Goal: Task Accomplishment & Management: Use online tool/utility

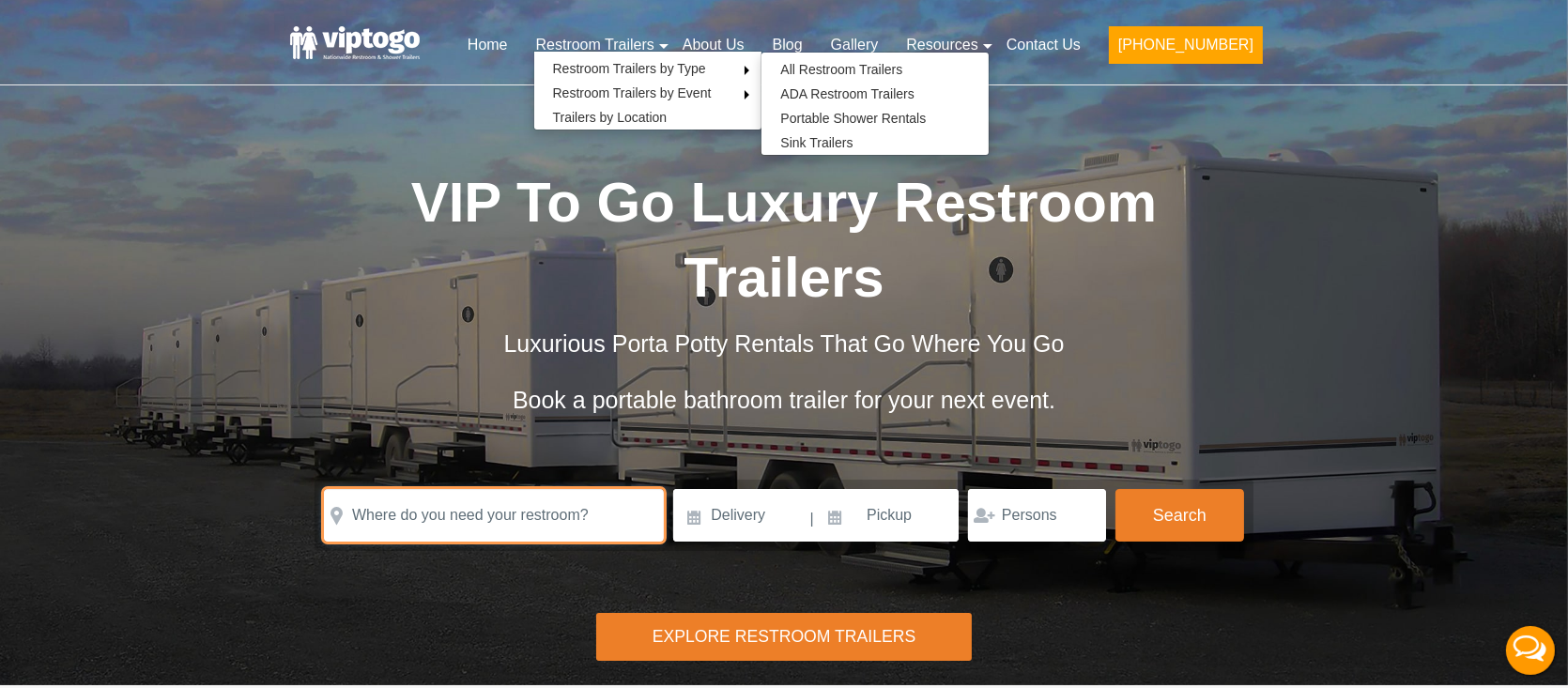
click at [509, 504] on input "text" at bounding box center [494, 515] width 340 height 52
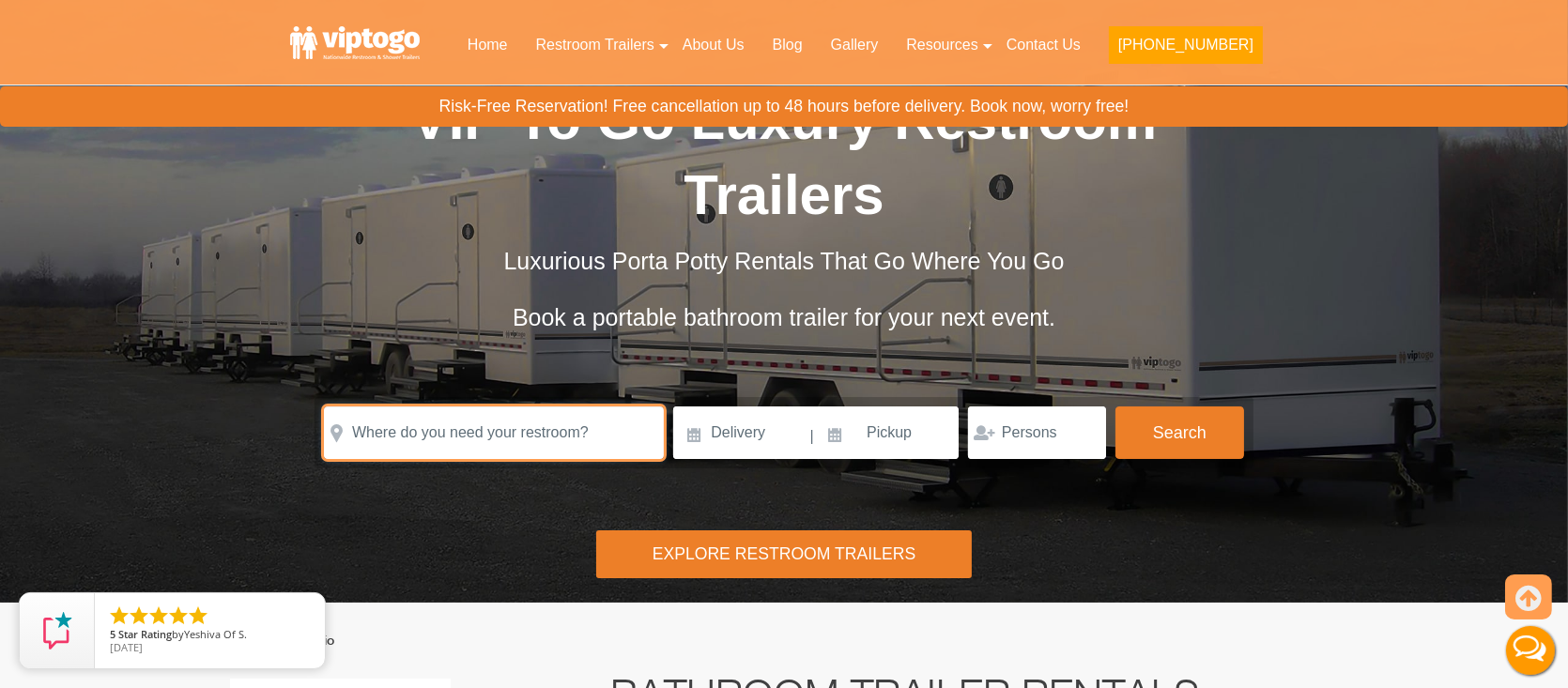
scroll to position [187, 0]
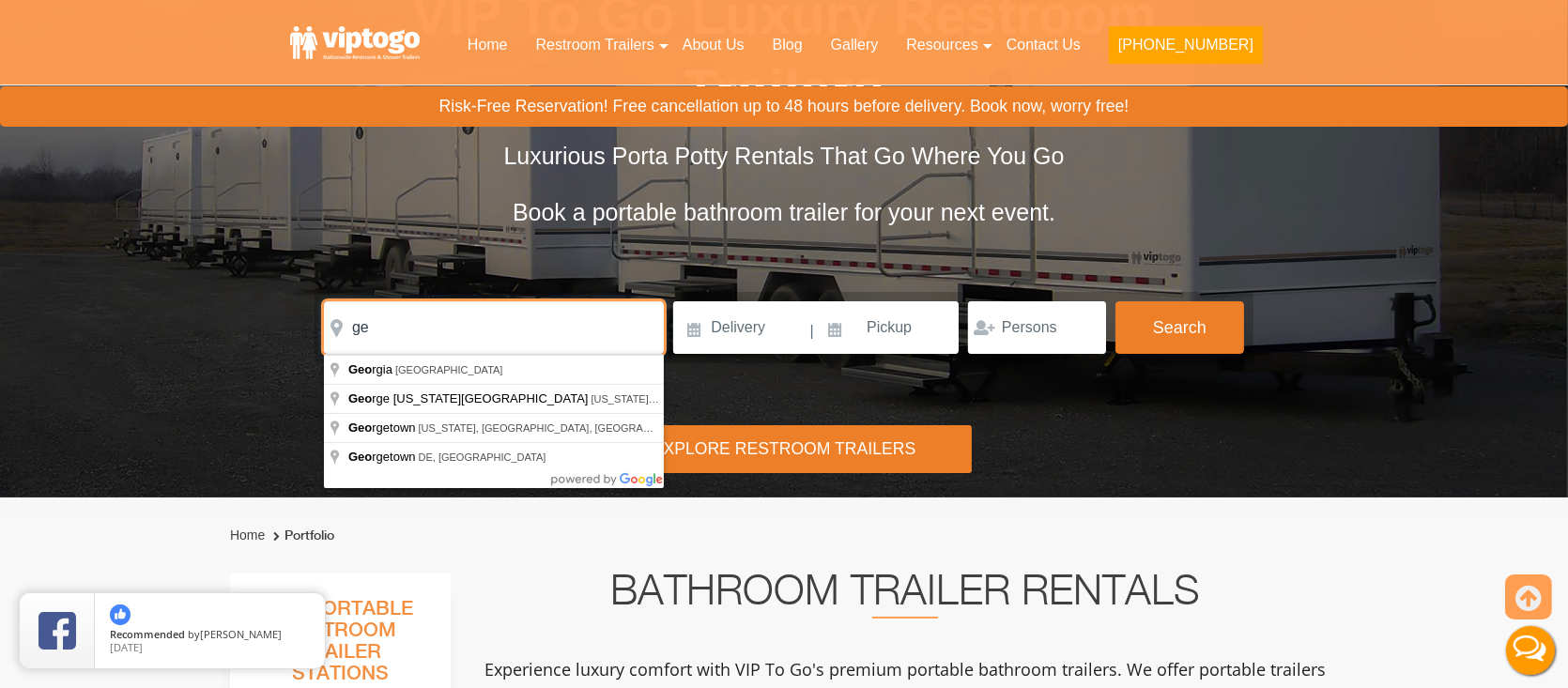
type input "g"
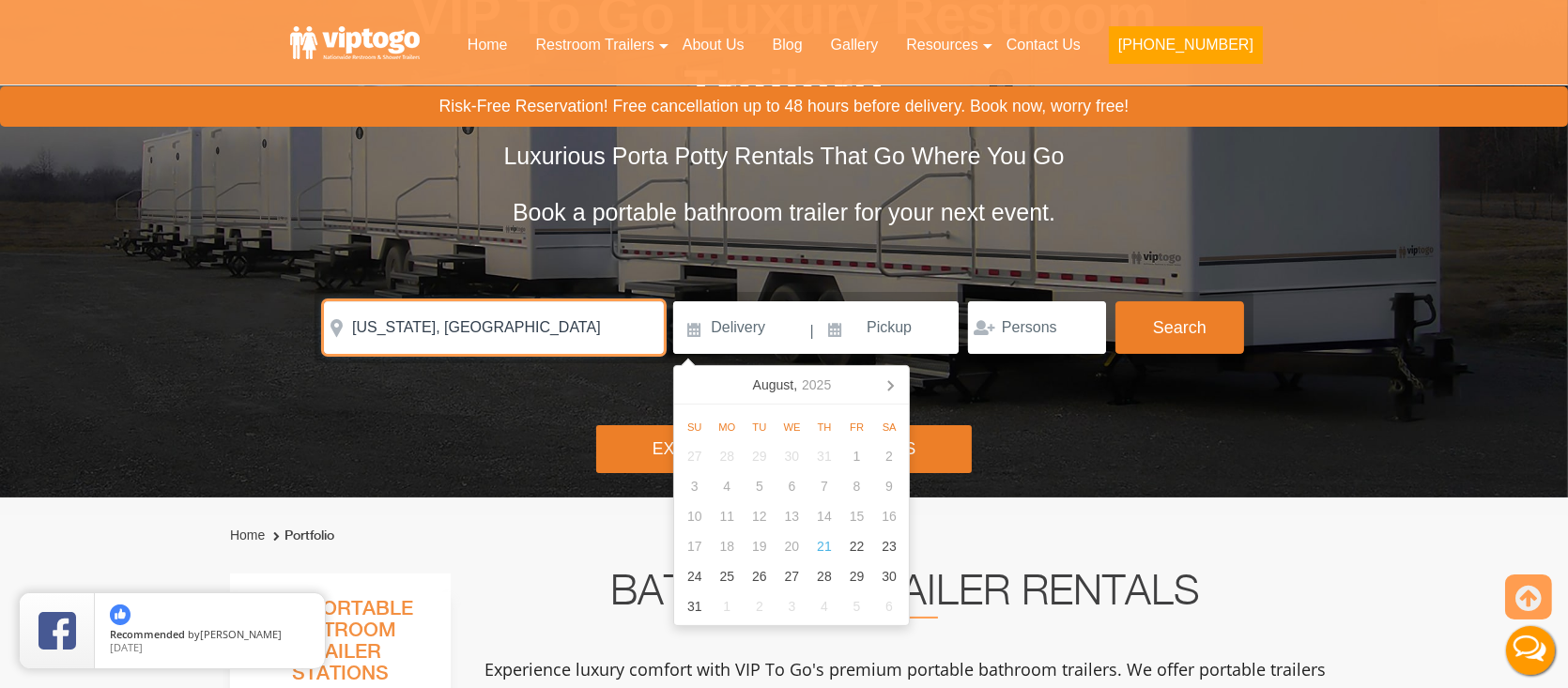
click at [498, 339] on input "[US_STATE], [GEOGRAPHIC_DATA]" at bounding box center [494, 327] width 340 height 52
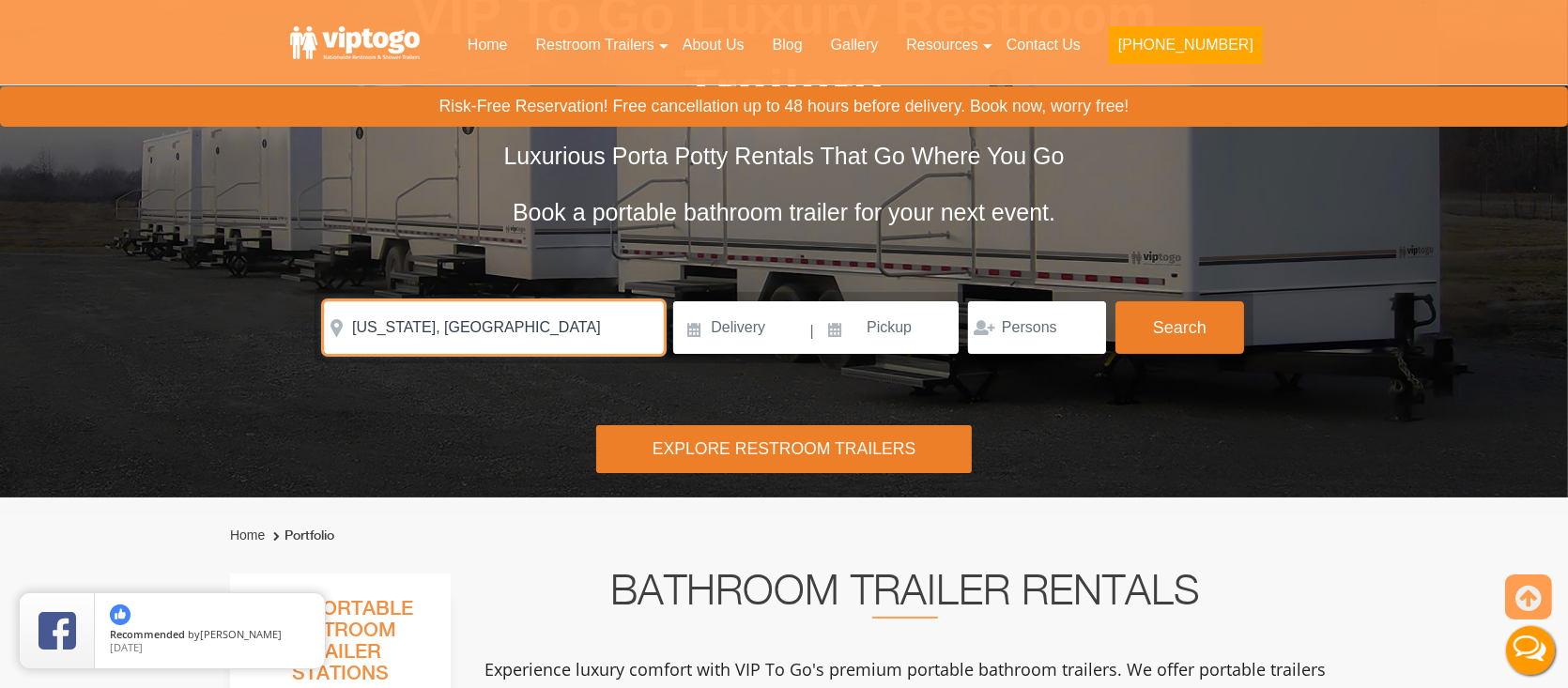
click at [498, 339] on input "[US_STATE], [GEOGRAPHIC_DATA]" at bounding box center [494, 327] width 340 height 52
click at [474, 328] on input "[US_STATE], [GEOGRAPHIC_DATA]" at bounding box center [494, 327] width 340 height 52
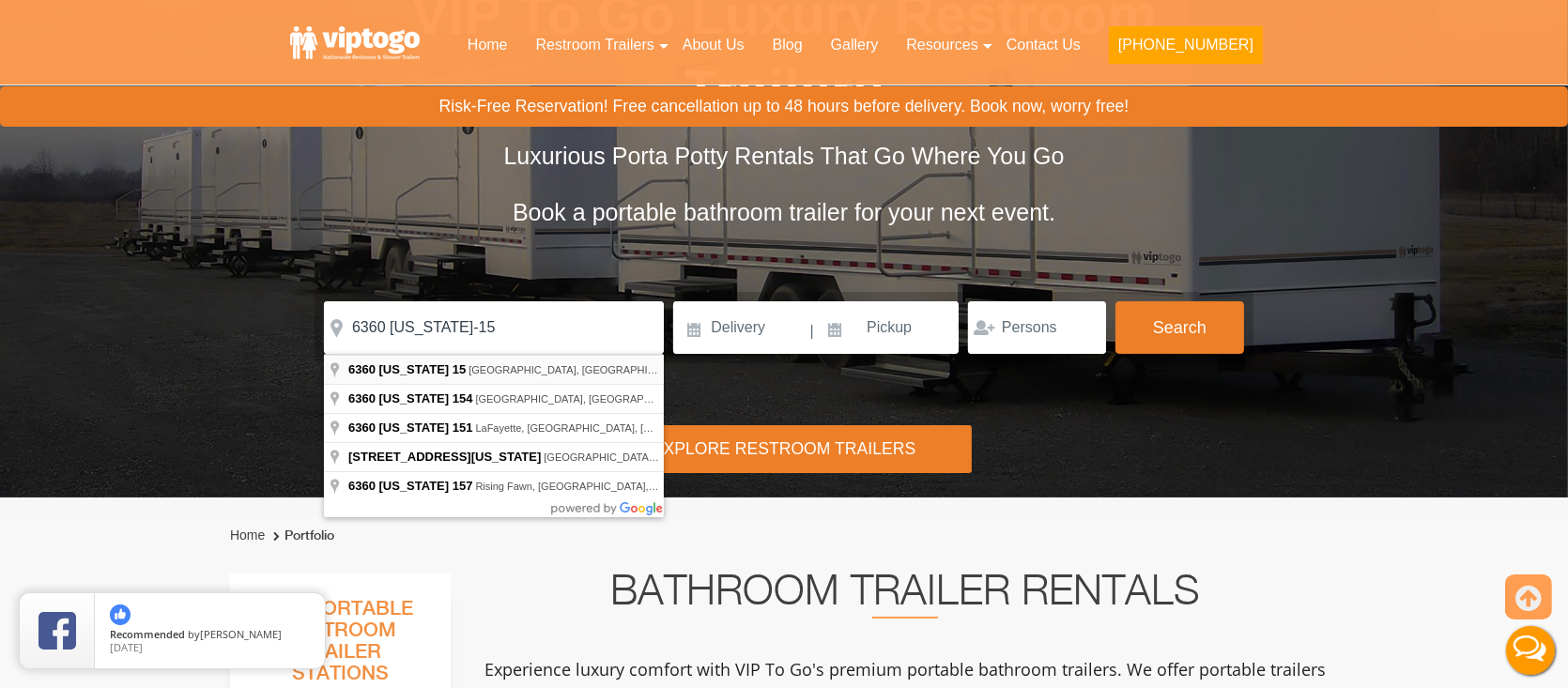
type input "[STREET_ADDRESS][US_STATE]"
